Goal: Task Accomplishment & Management: Complete application form

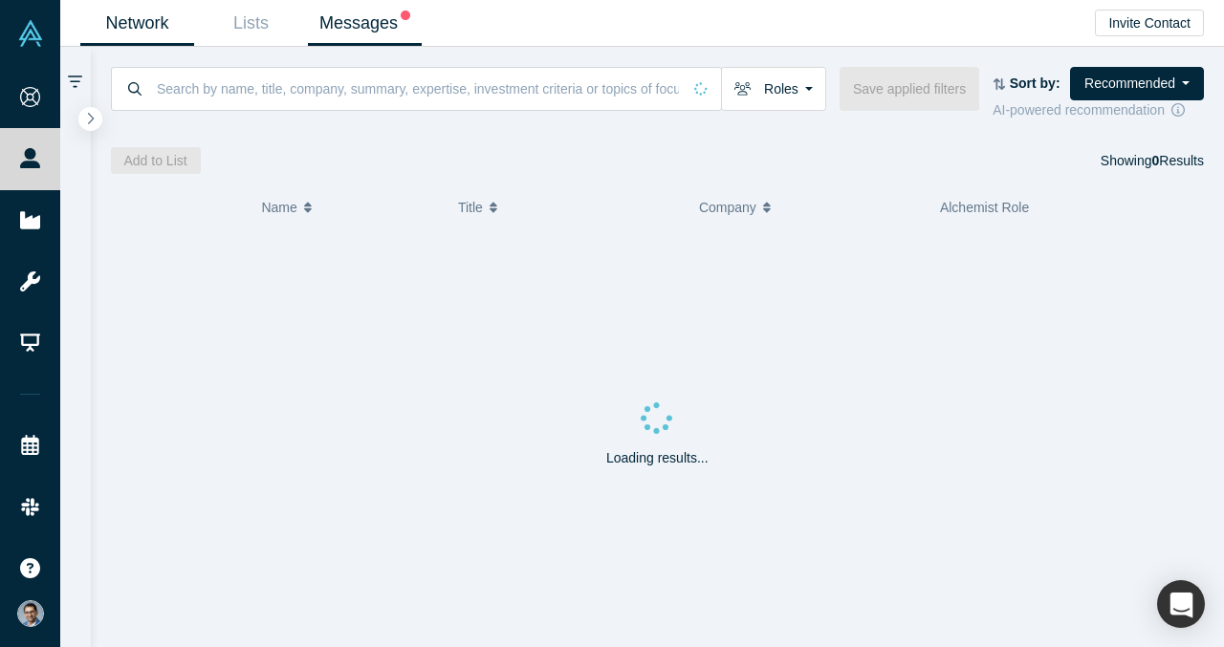
click at [370, 33] on link "Messages" at bounding box center [365, 23] width 114 height 45
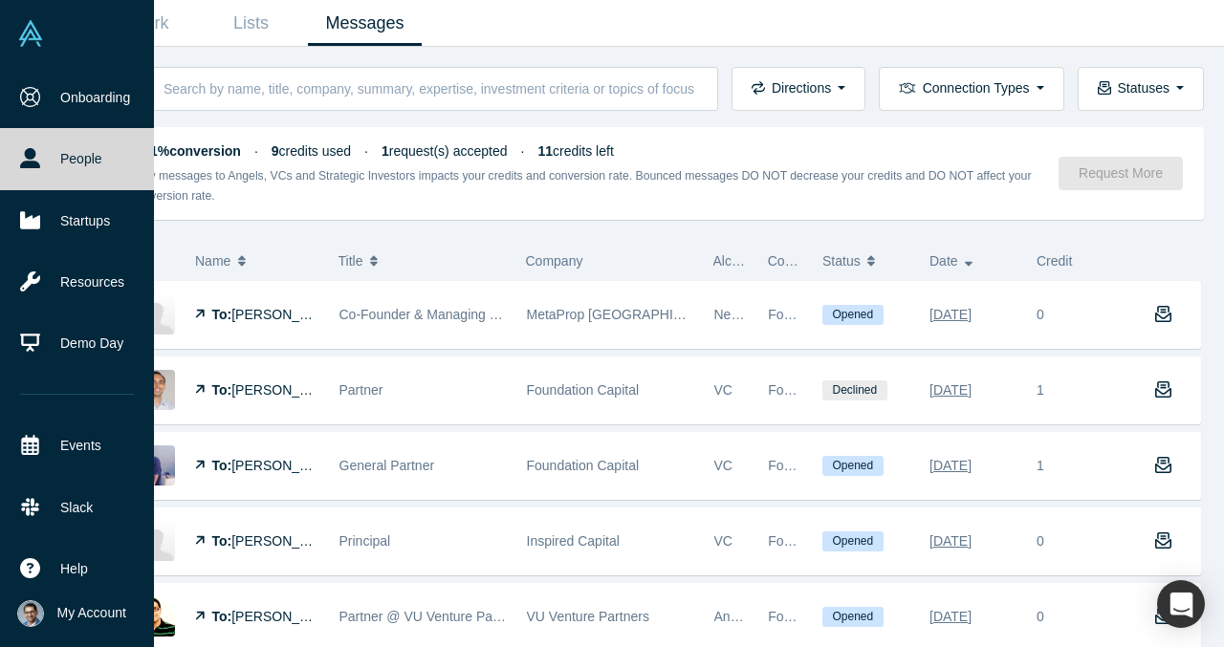
click at [36, 152] on icon at bounding box center [30, 158] width 20 height 20
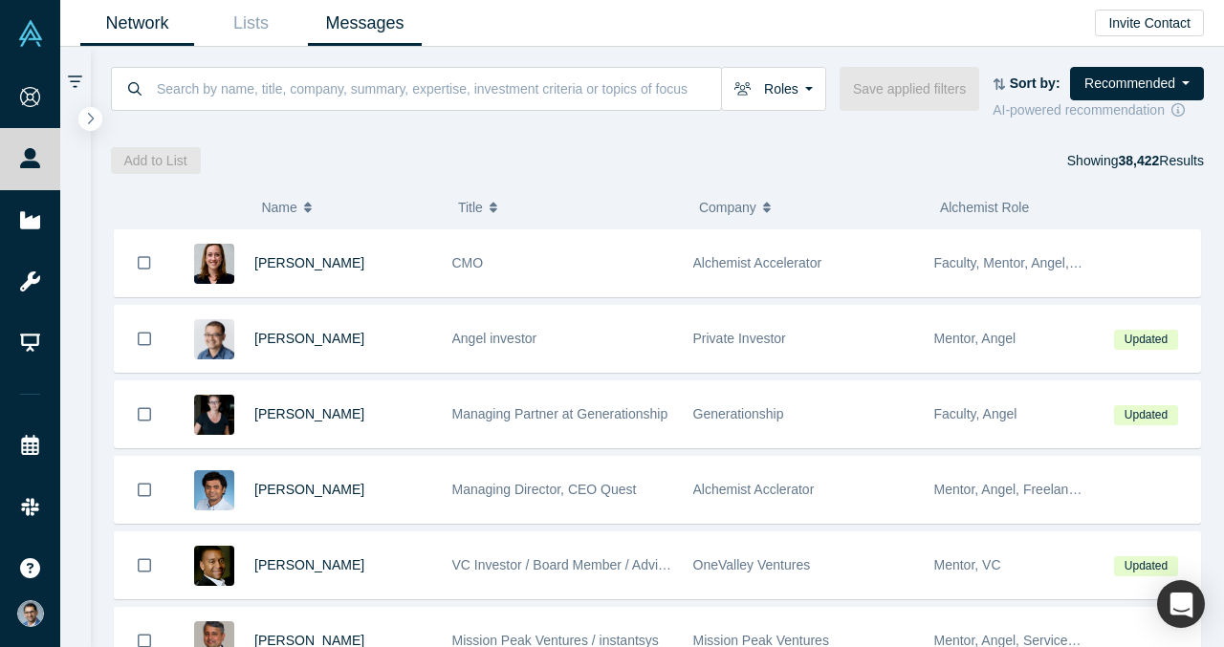
click at [350, 19] on link "Messages" at bounding box center [365, 23] width 114 height 45
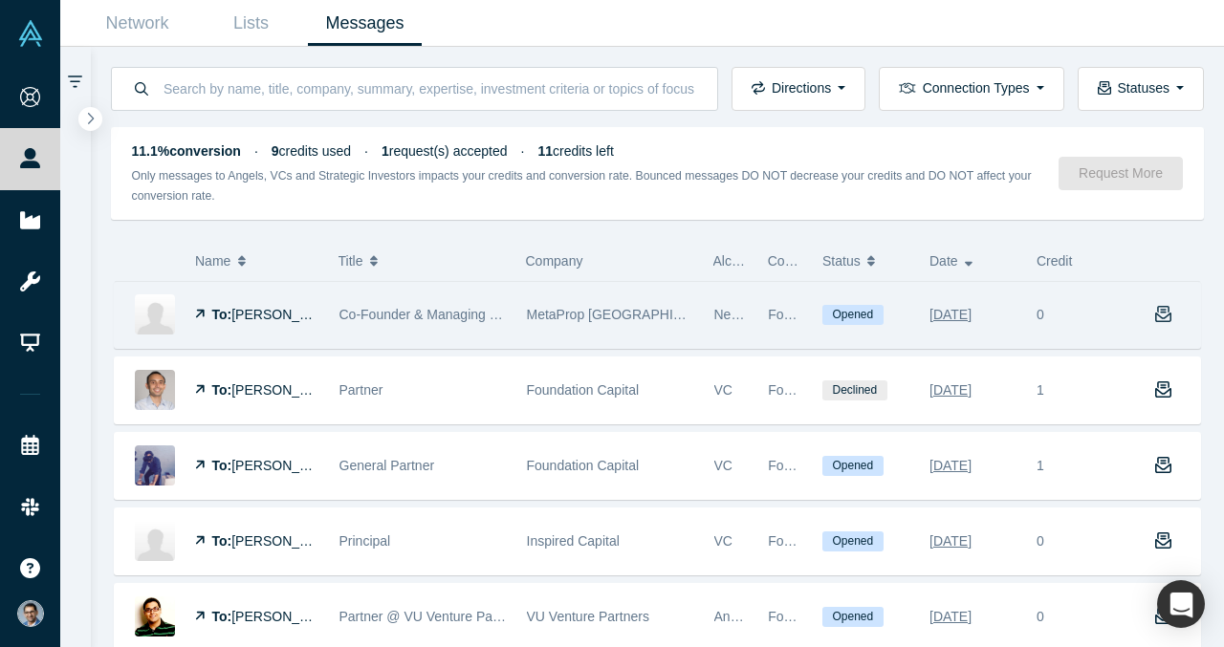
click at [1164, 312] on icon "button" at bounding box center [1163, 314] width 17 height 17
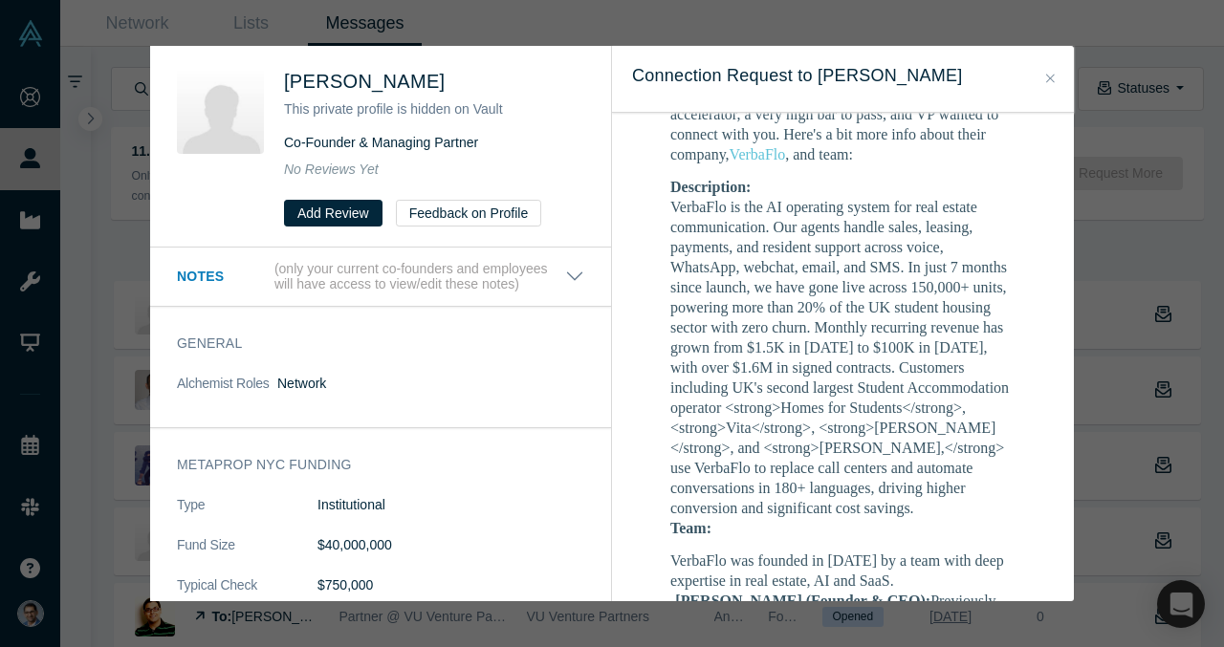
scroll to position [496, 0]
click at [914, 195] on dd "VerbaFlo is the AI operating system for real estate communication. Our agents h…" at bounding box center [842, 355] width 345 height 321
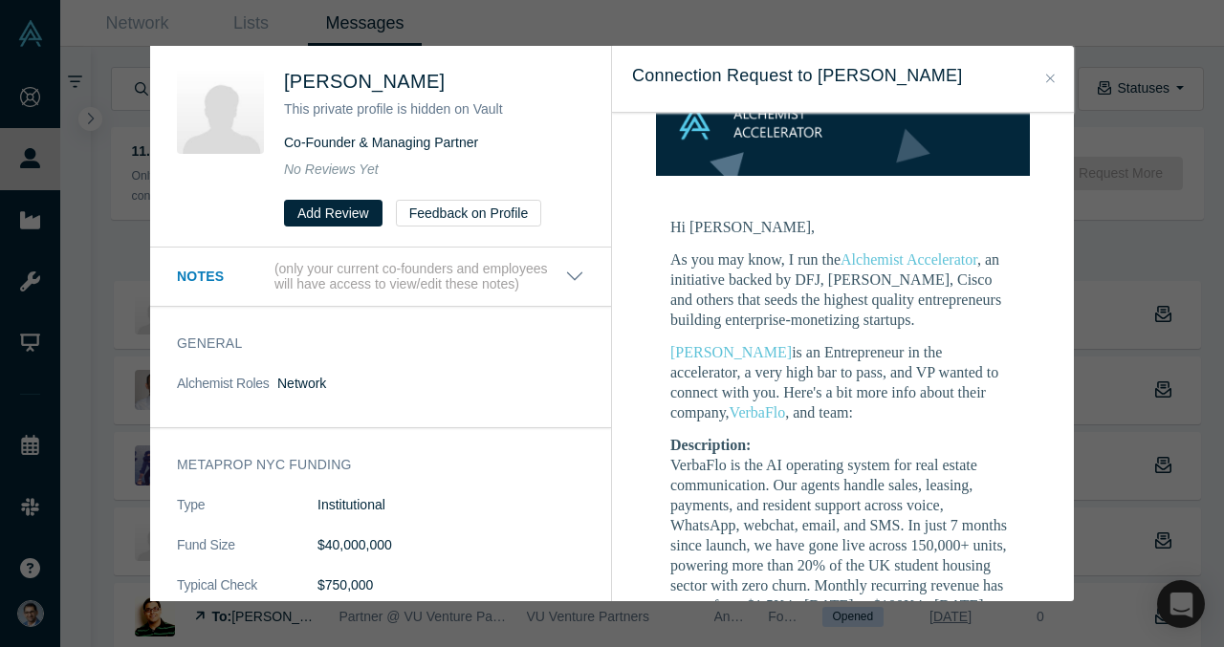
scroll to position [0, 0]
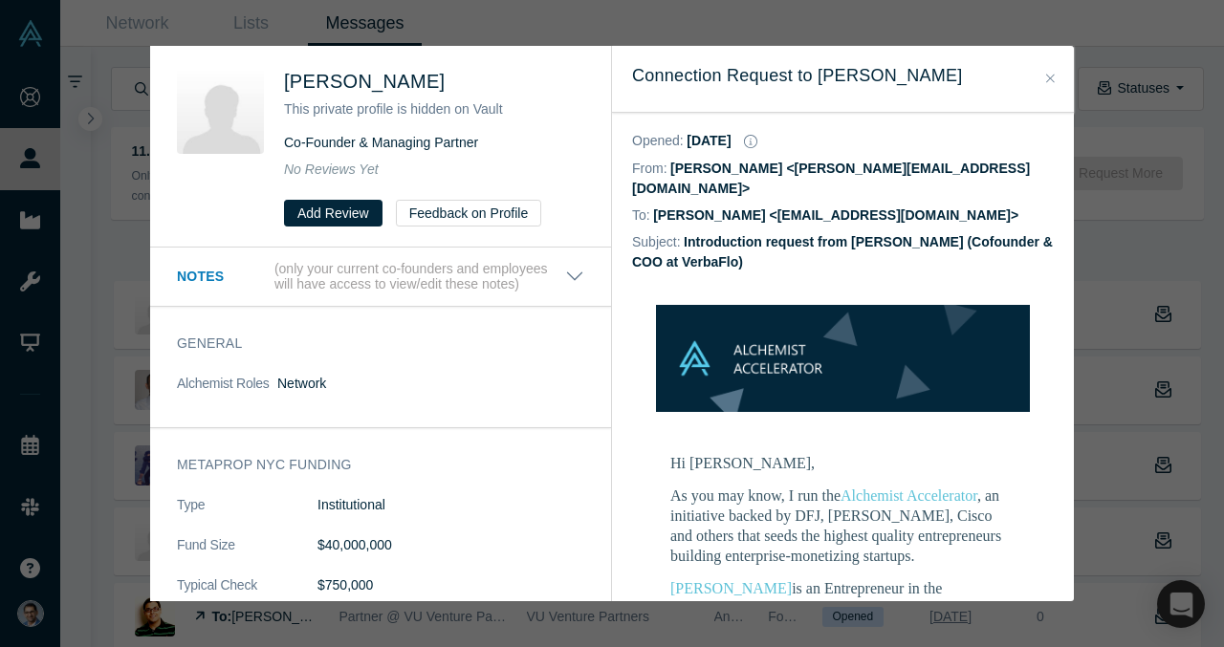
click at [645, 35] on div "Was the recommendation useful? [PERSON_NAME] This private profile is hidden on …" at bounding box center [612, 323] width 1224 height 647
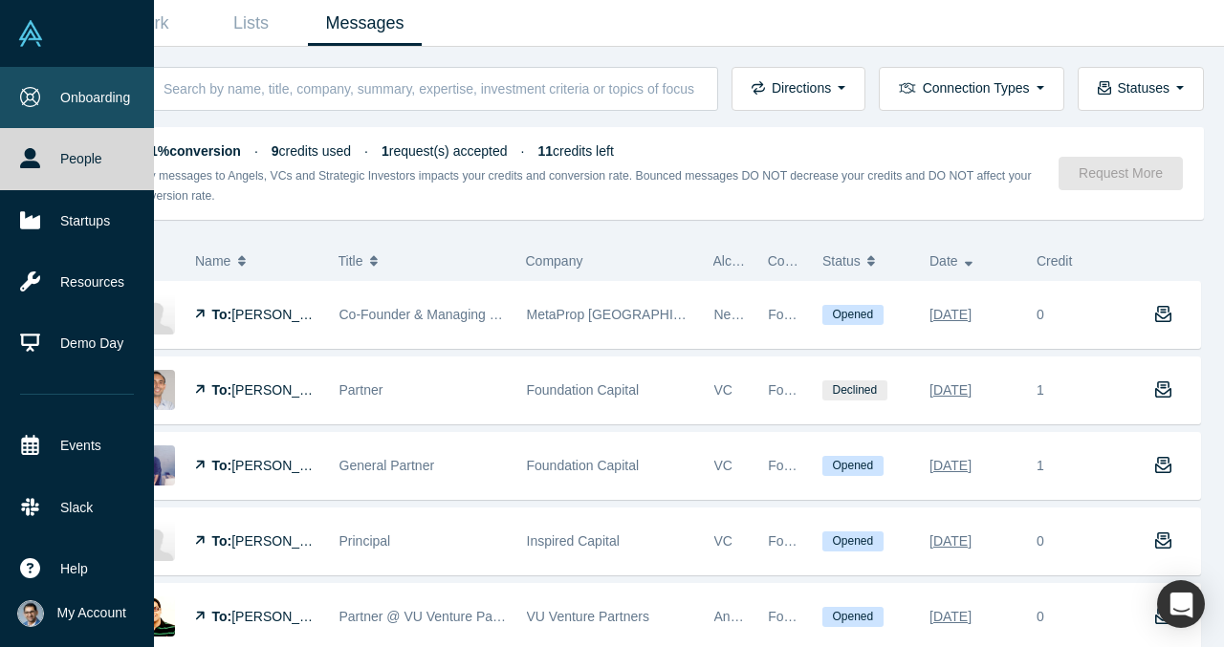
click at [39, 90] on icon at bounding box center [30, 97] width 20 height 20
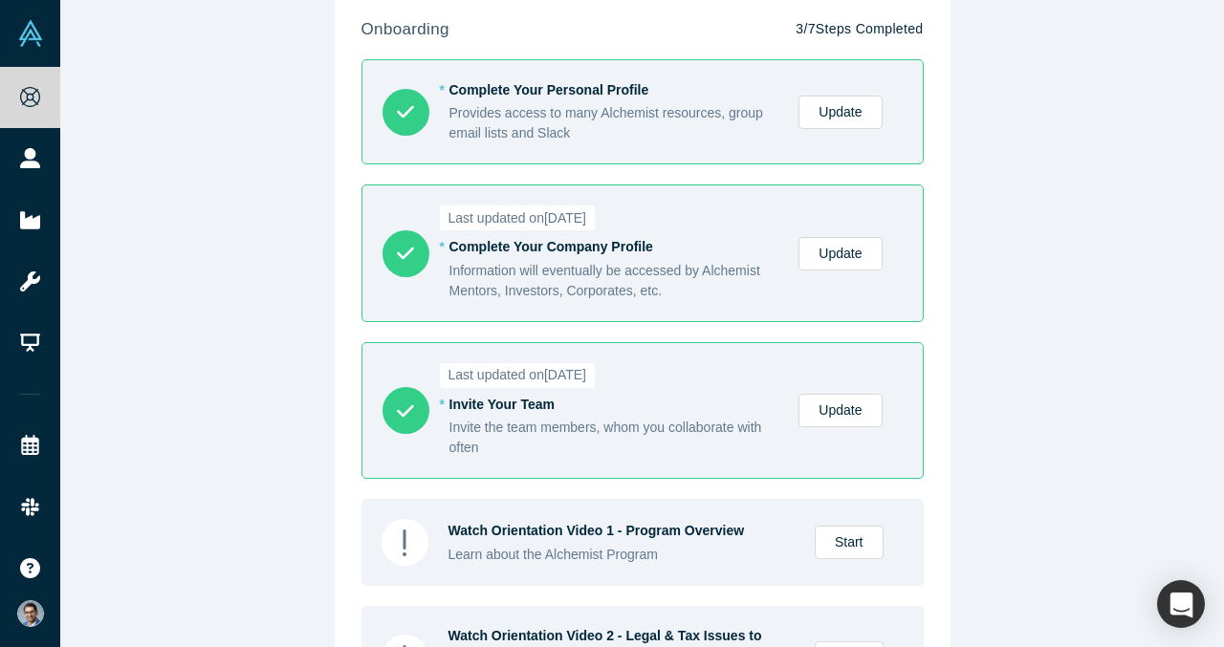
scroll to position [89, 0]
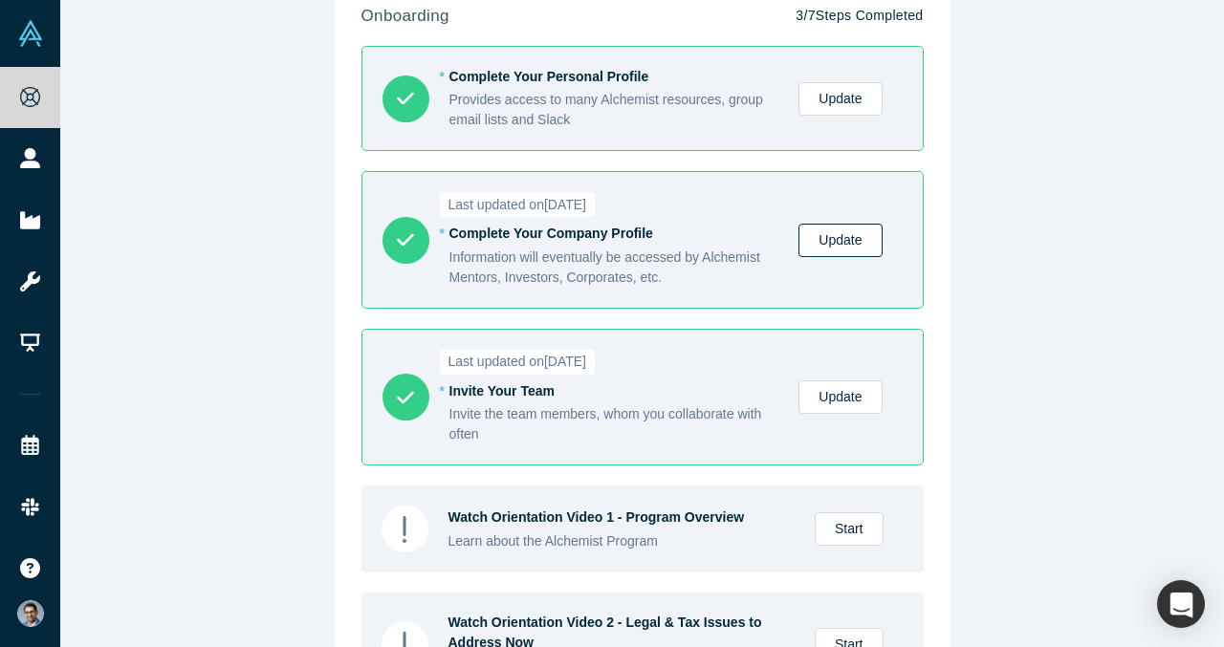
click at [842, 248] on link "Update" at bounding box center [840, 240] width 83 height 33
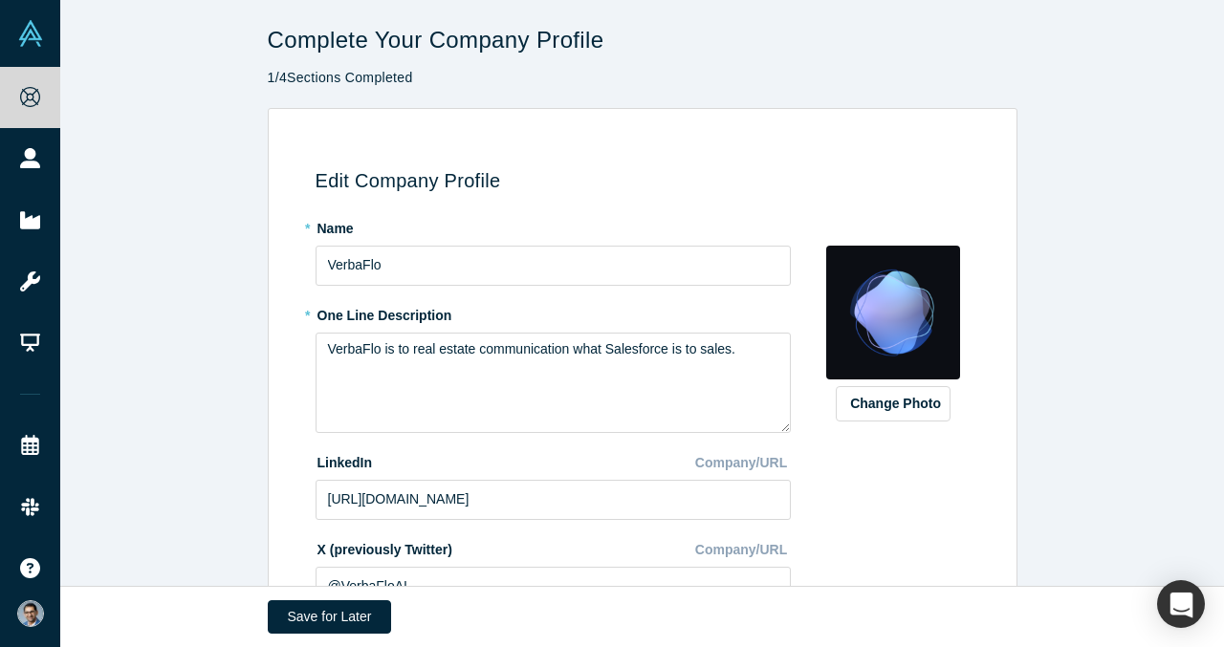
type input "[GEOGRAPHIC_DATA], [GEOGRAPHIC_DATA]"
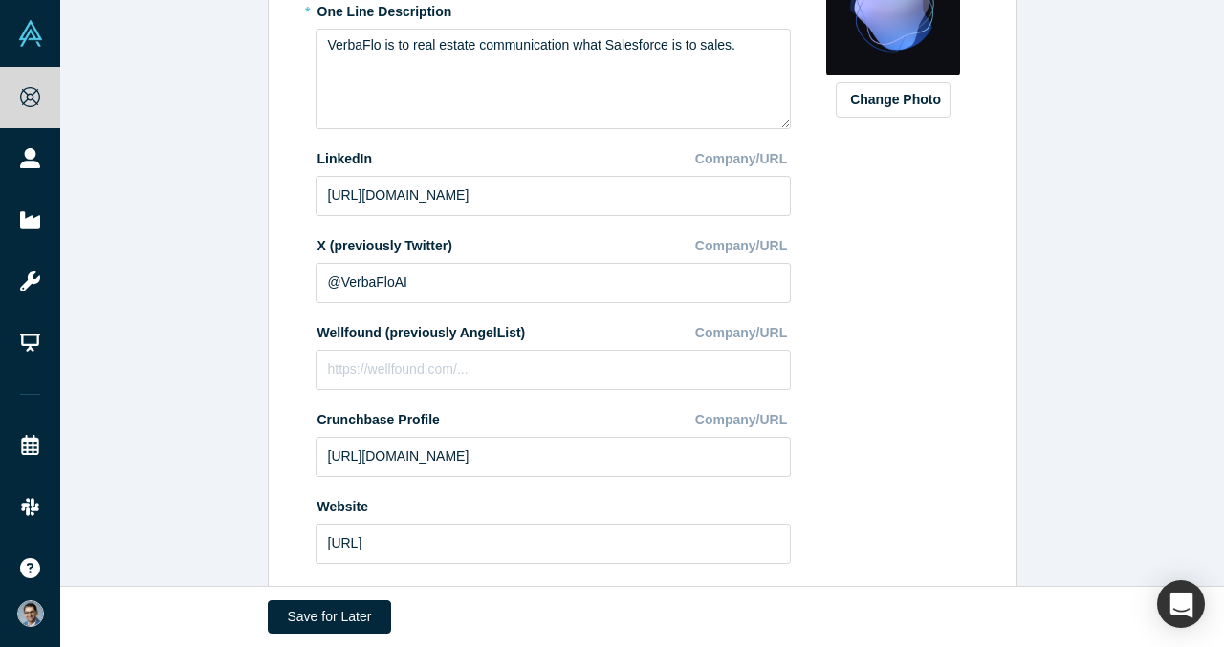
scroll to position [424, 0]
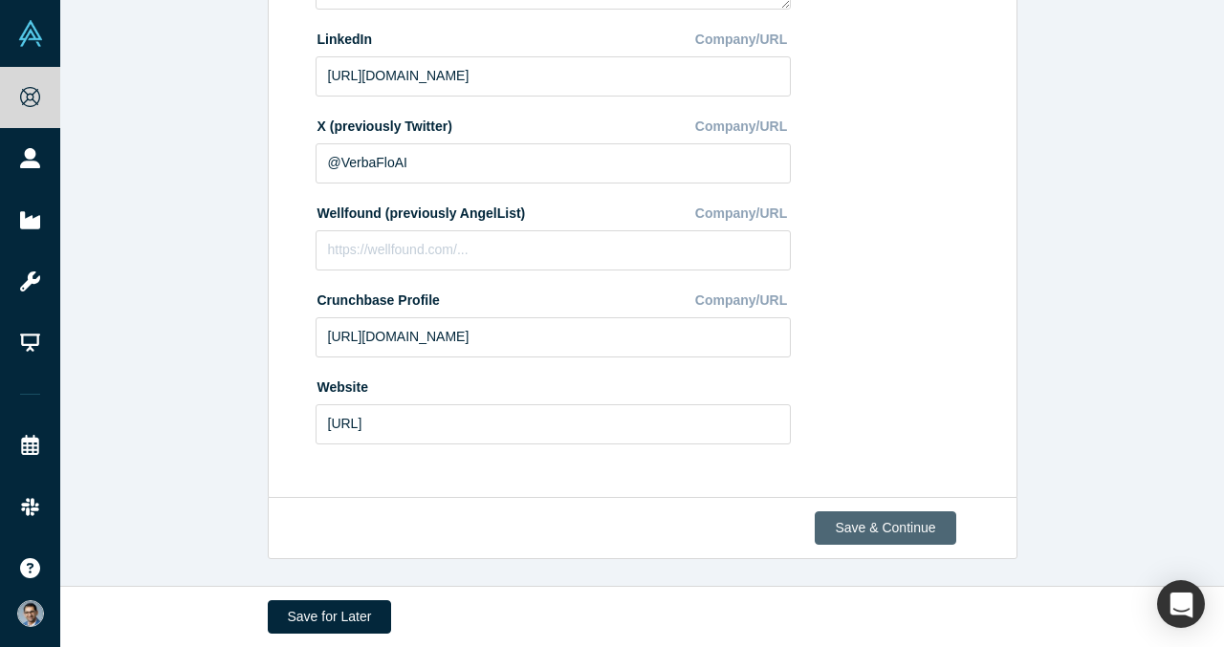
click at [895, 532] on button "Save & Continue" at bounding box center [885, 528] width 141 height 33
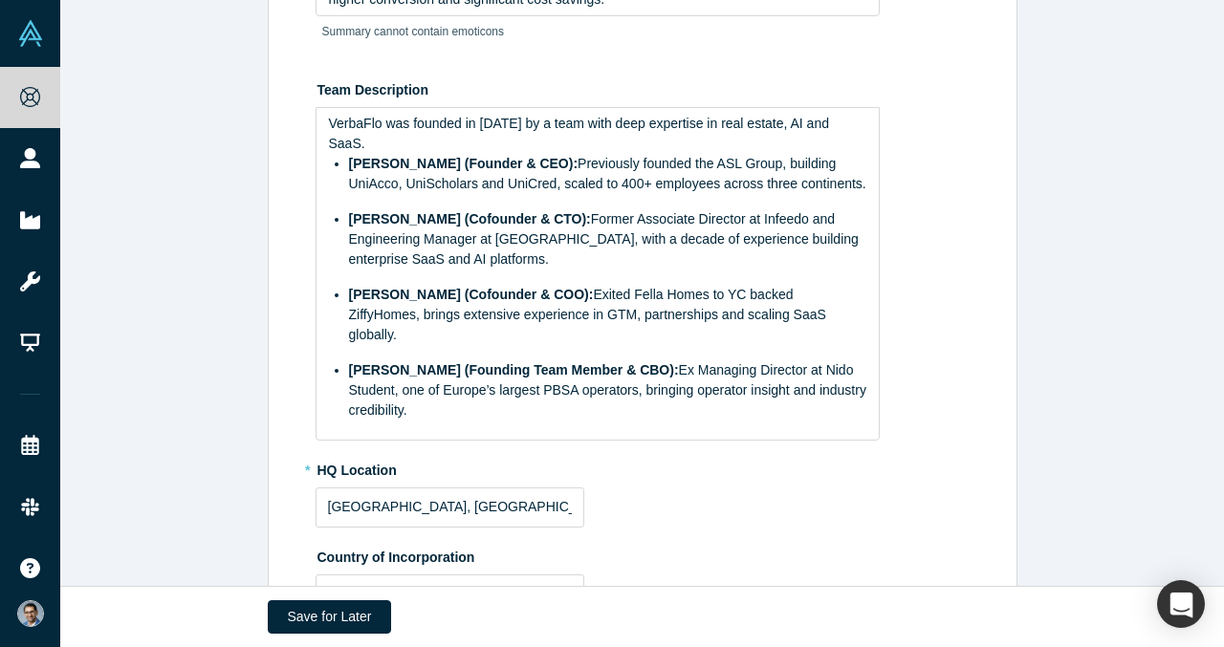
scroll to position [0, 0]
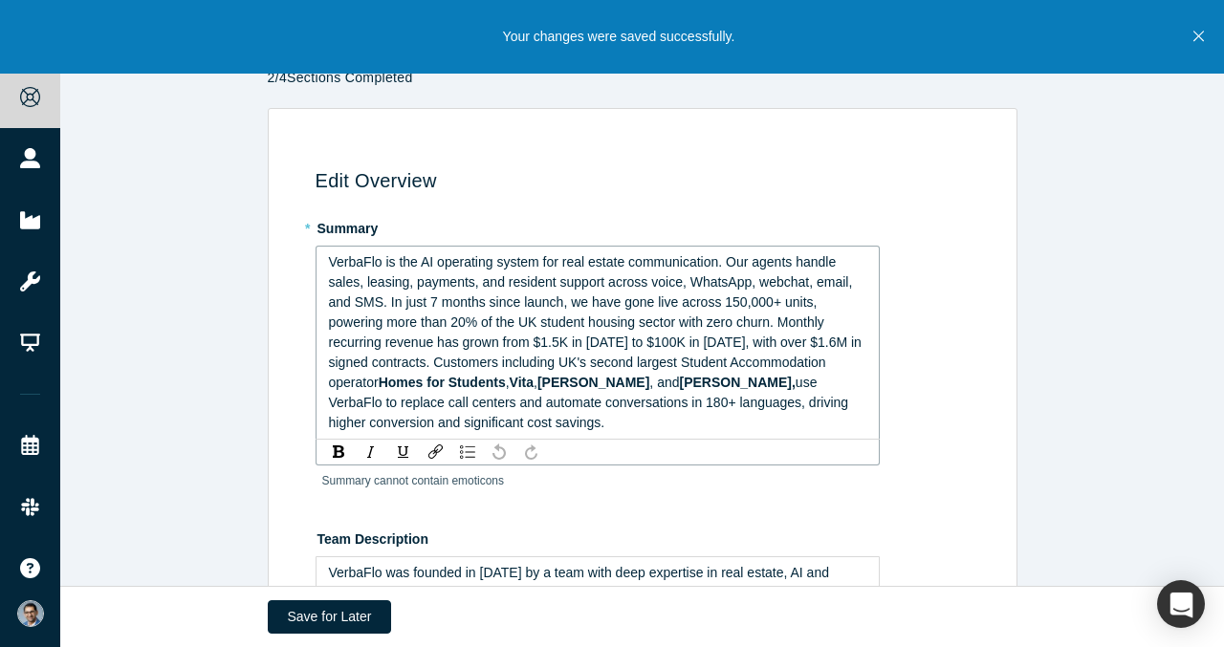
click at [649, 385] on span "[PERSON_NAME]" at bounding box center [593, 382] width 112 height 15
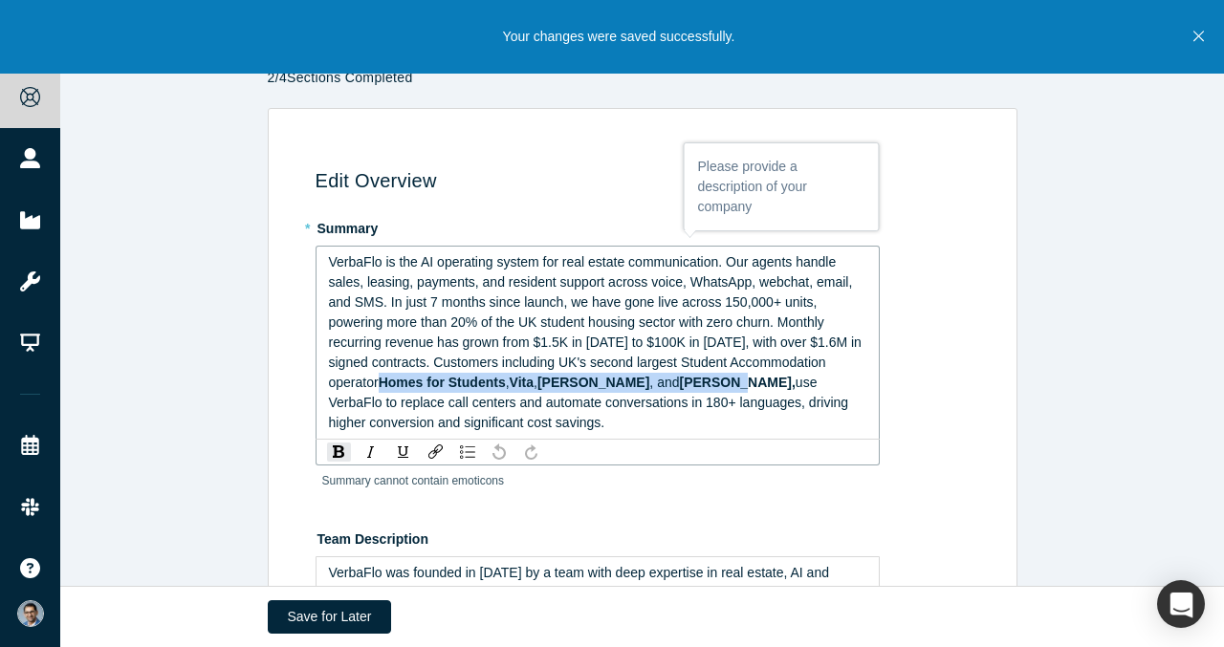
drag, startPoint x: 487, startPoint y: 386, endPoint x: 783, endPoint y: 387, distance: 296.5
click at [783, 387] on div "VerbaFlo is the AI operating system for real estate communication. Our agents h…" at bounding box center [598, 342] width 538 height 181
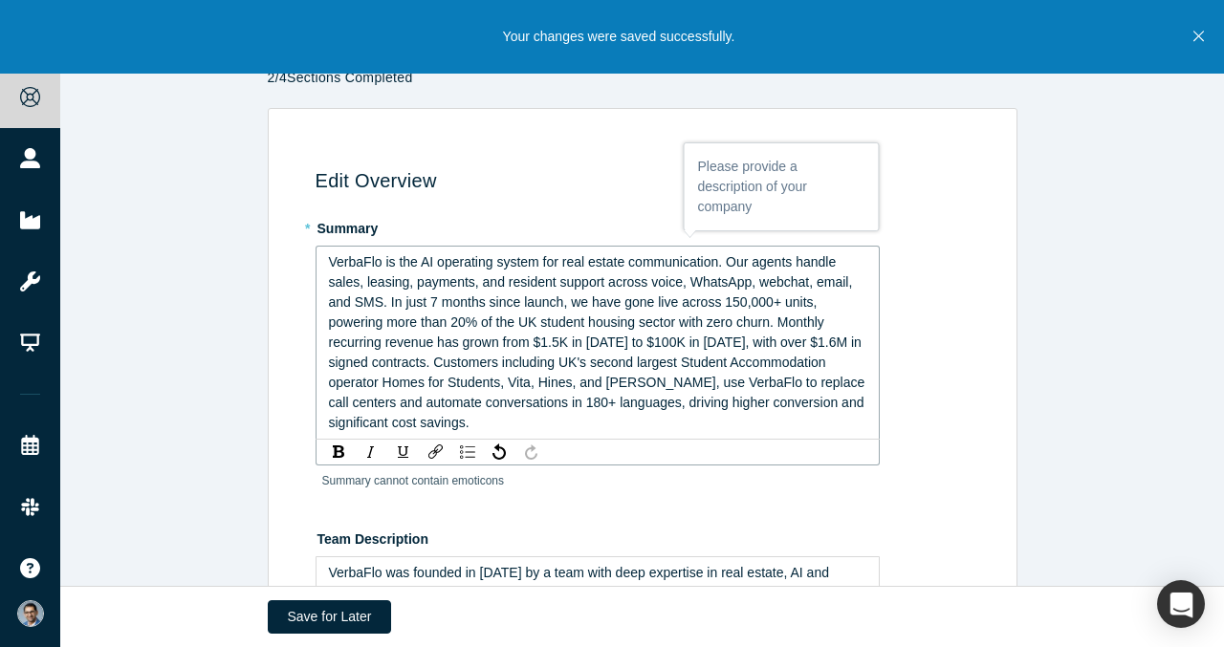
click at [586, 382] on span "VerbaFlo is the AI operating system for real estate communication. Our agents h…" at bounding box center [599, 342] width 540 height 176
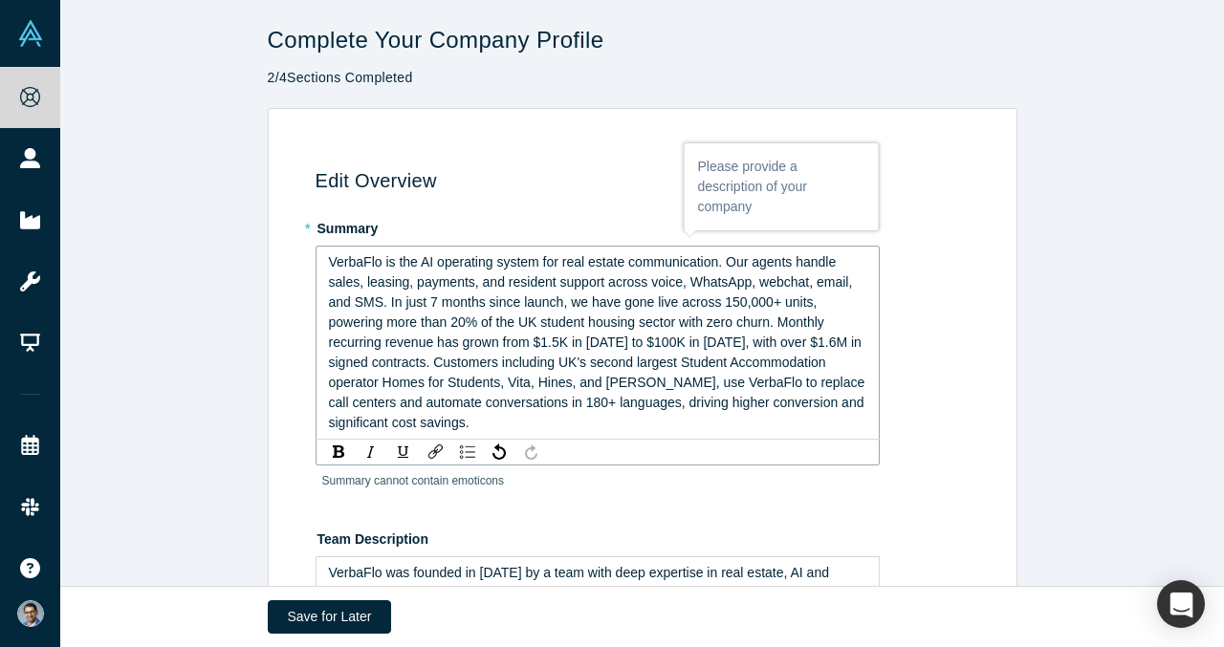
click at [655, 383] on span "VerbaFlo is the AI operating system for real estate communication. Our agents h…" at bounding box center [599, 342] width 540 height 176
click at [682, 383] on span "VerbaFlo is the AI operating system for real estate communication. Our agents h…" at bounding box center [599, 342] width 540 height 176
click at [780, 389] on span "VerbaFlo is the AI operating system for real estate communication. Our agents h…" at bounding box center [597, 342] width 537 height 176
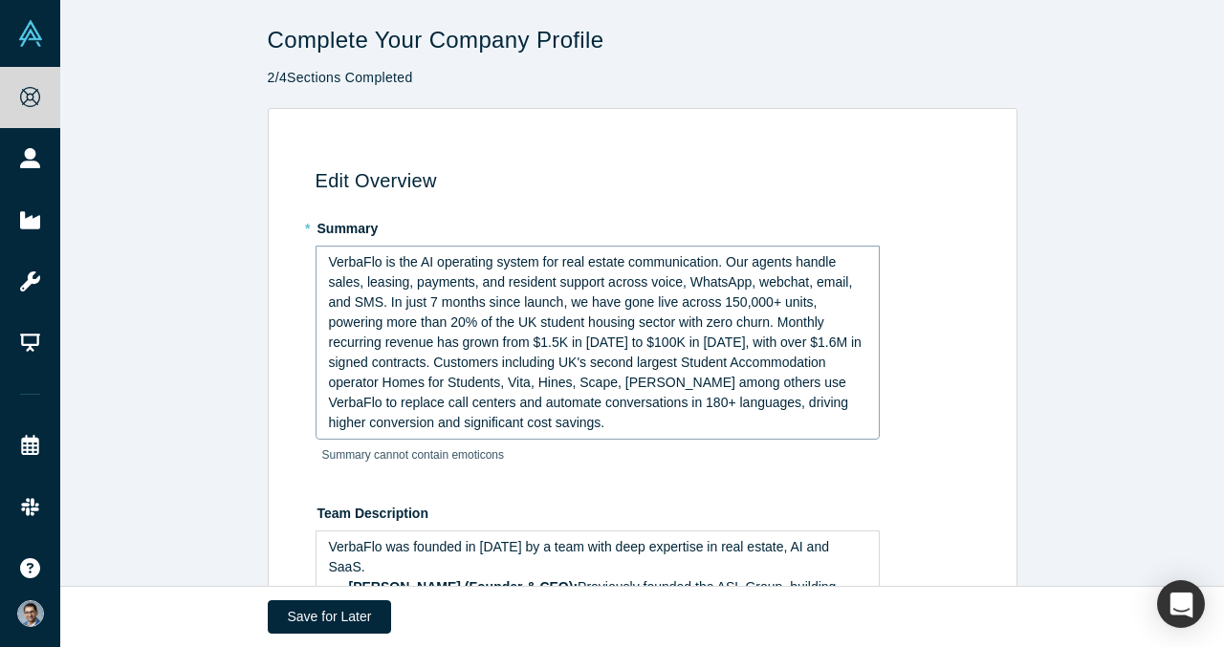
drag, startPoint x: 341, startPoint y: 604, endPoint x: 462, endPoint y: 472, distance: 178.7
click at [462, 472] on main "Complete Your Company Profile 2 / 4 Sections Completed Edit Overview * Summary …" at bounding box center [642, 323] width 1164 height 647
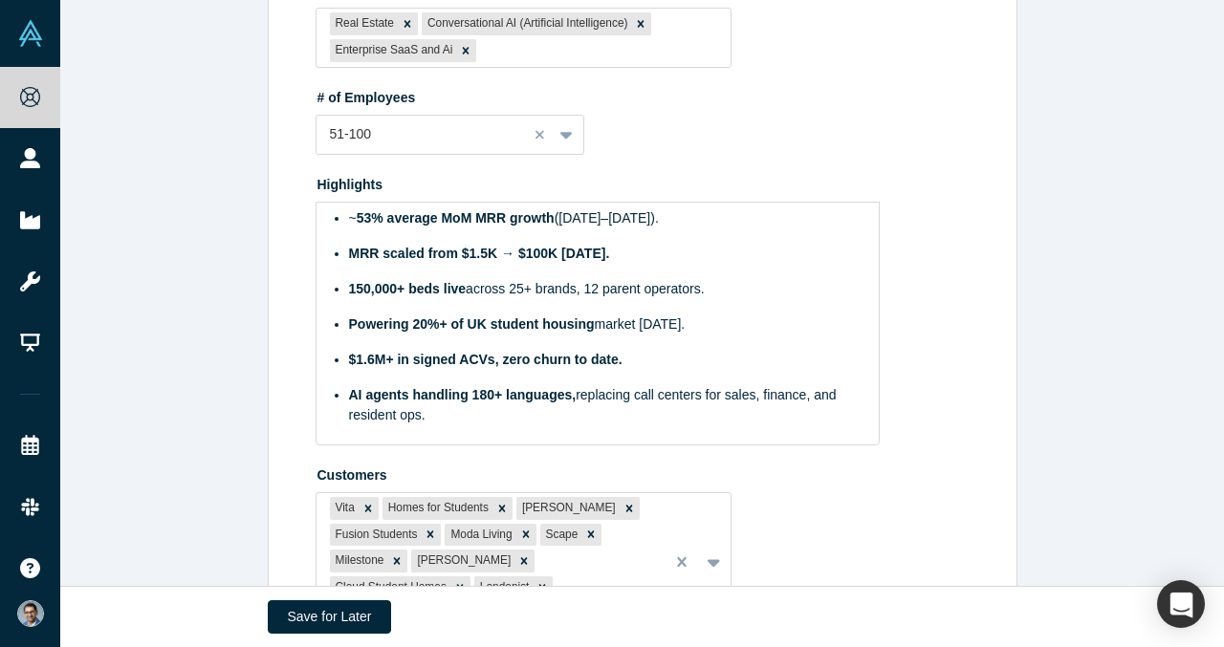
scroll to position [1225, 0]
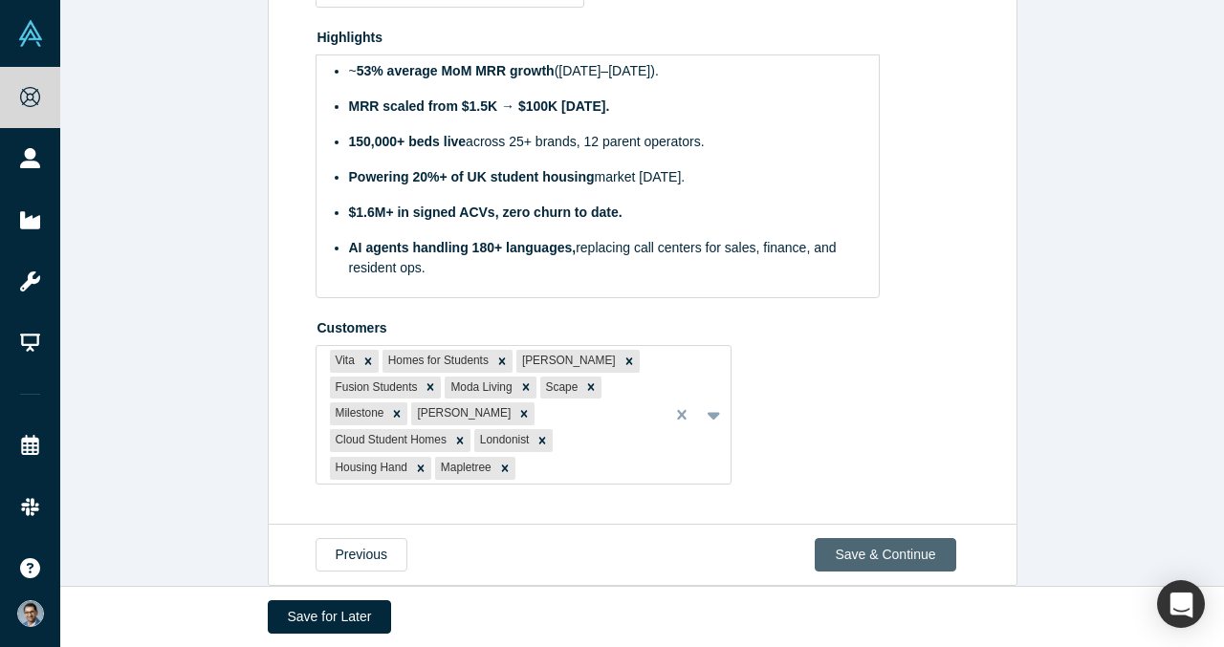
click at [893, 538] on button "Save & Continue" at bounding box center [885, 554] width 141 height 33
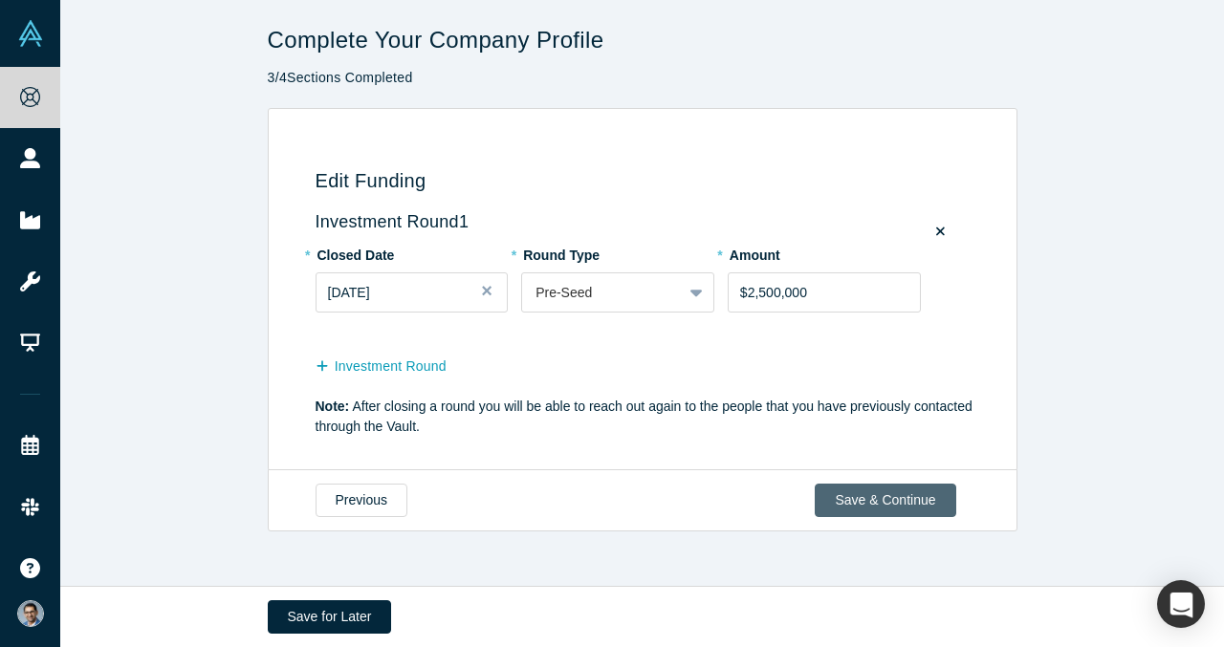
click at [890, 488] on button "Save & Continue" at bounding box center [885, 500] width 141 height 33
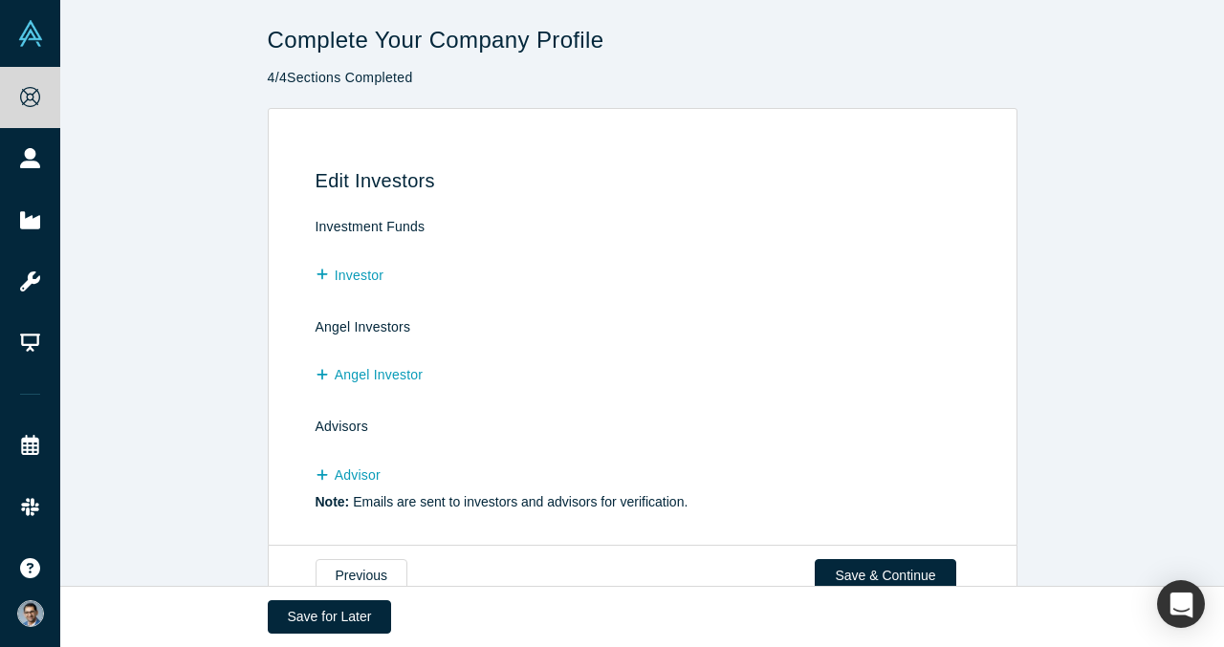
scroll to position [48, 0]
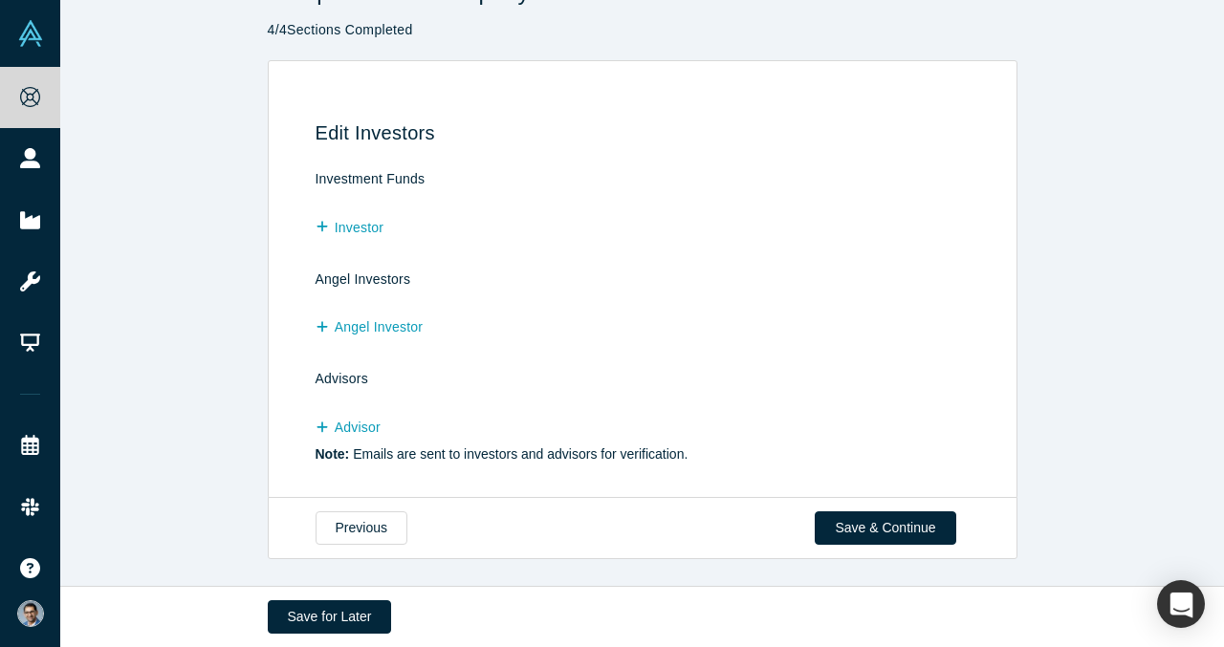
click at [885, 557] on div "Previous Save & Continue" at bounding box center [643, 528] width 750 height 62
click at [886, 537] on button "Save & Continue" at bounding box center [885, 528] width 141 height 33
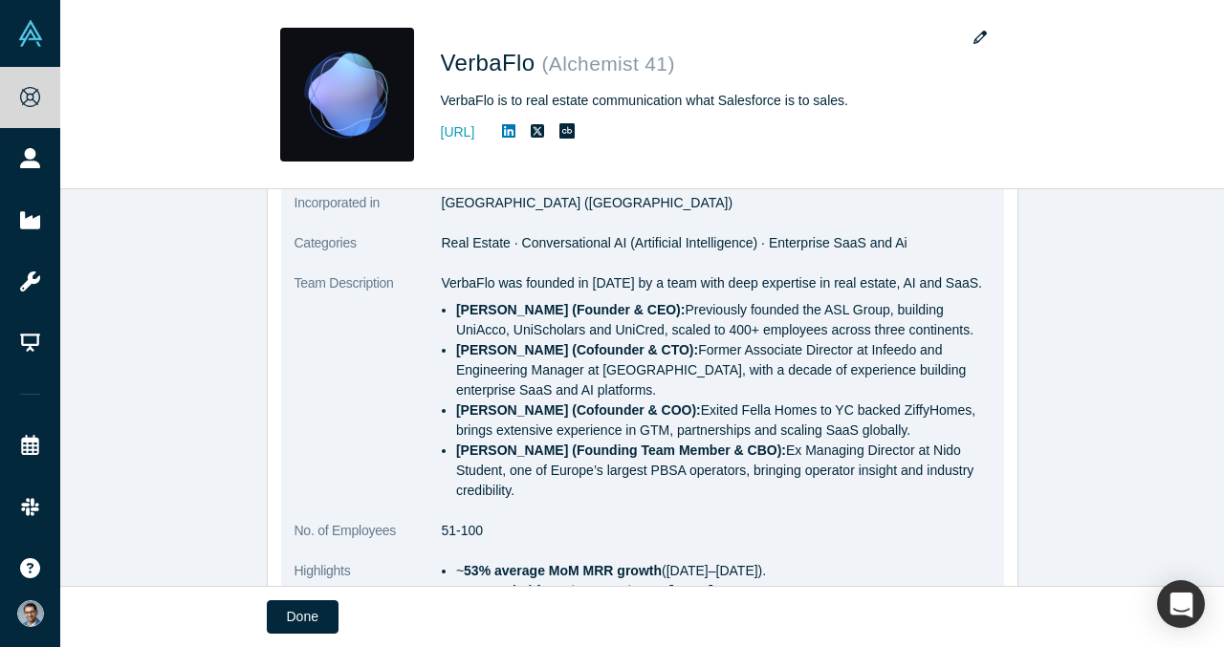
scroll to position [756, 0]
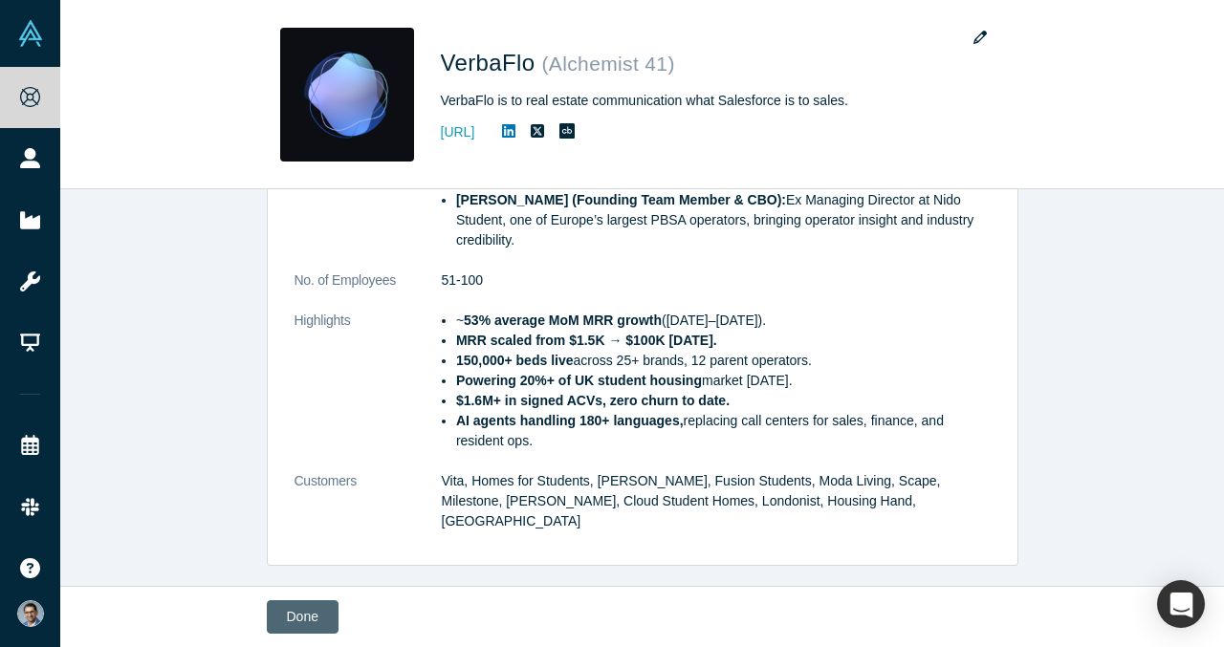
click at [314, 613] on button "Done" at bounding box center [303, 617] width 72 height 33
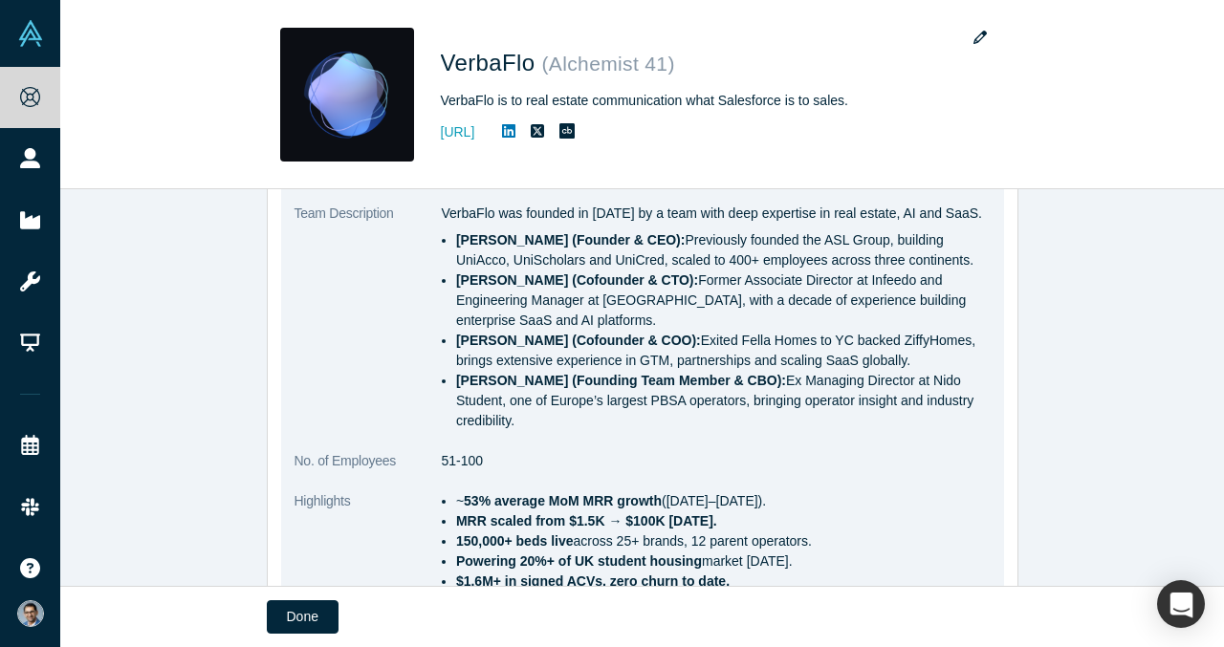
scroll to position [555, 0]
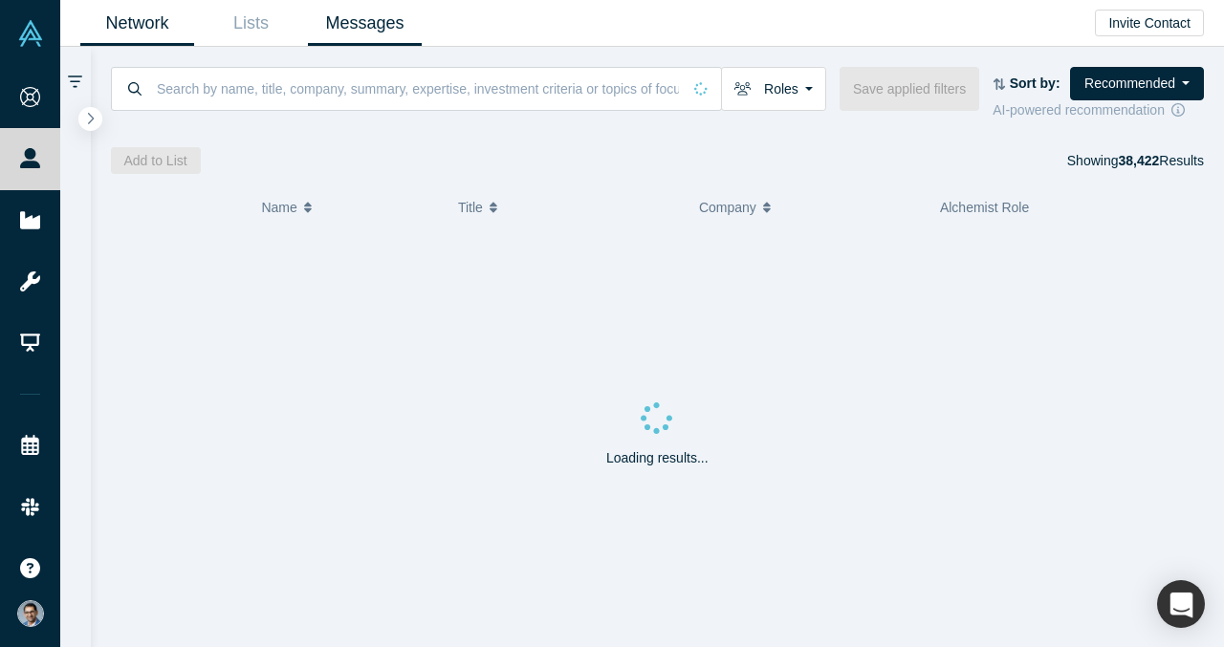
click at [407, 29] on link "Messages" at bounding box center [365, 23] width 114 height 45
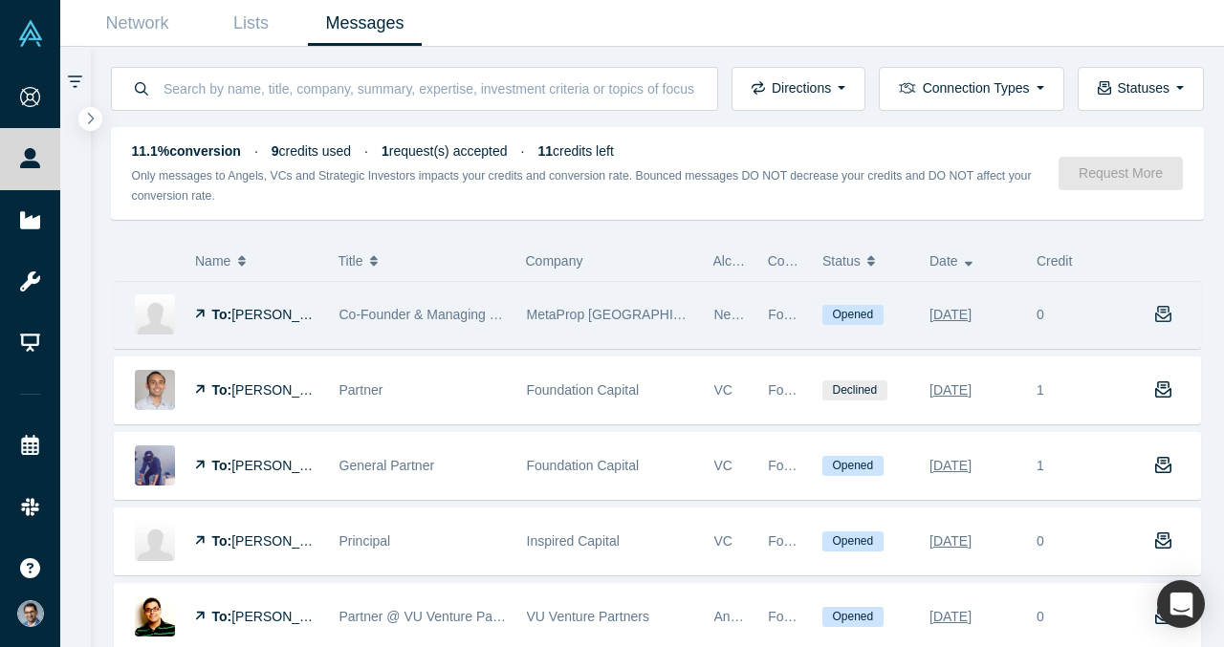
click at [1164, 315] on icon "button" at bounding box center [1163, 314] width 17 height 17
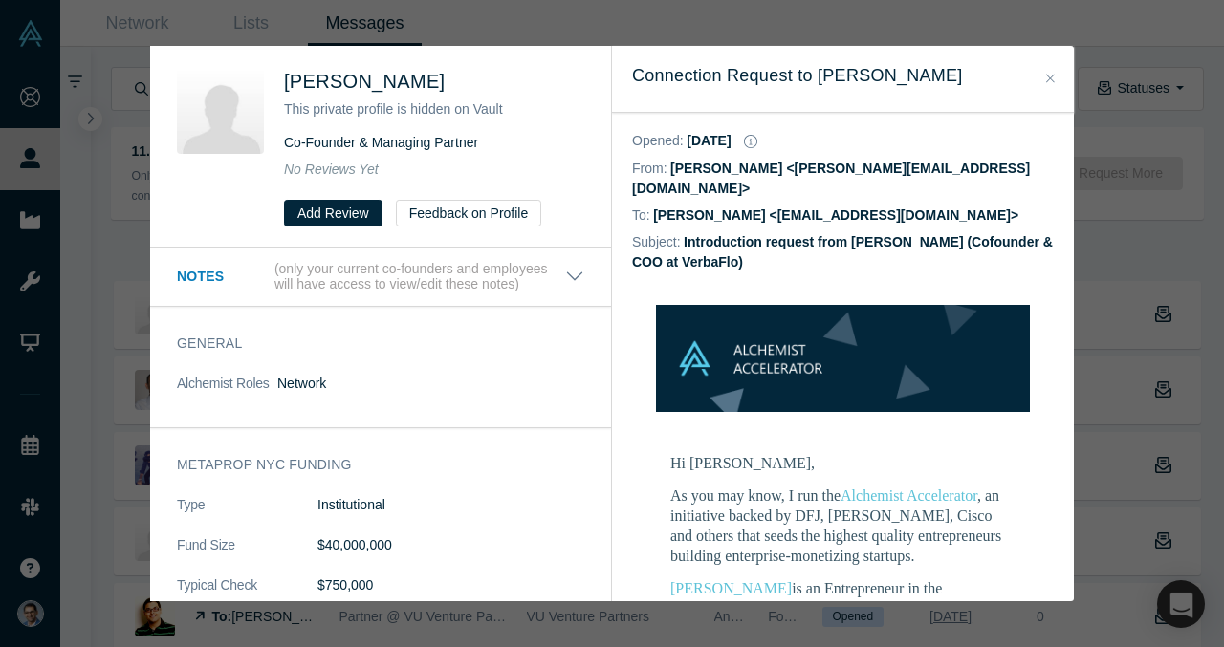
click at [1054, 78] on icon "Close" at bounding box center [1050, 78] width 9 height 13
